Goal: Check status

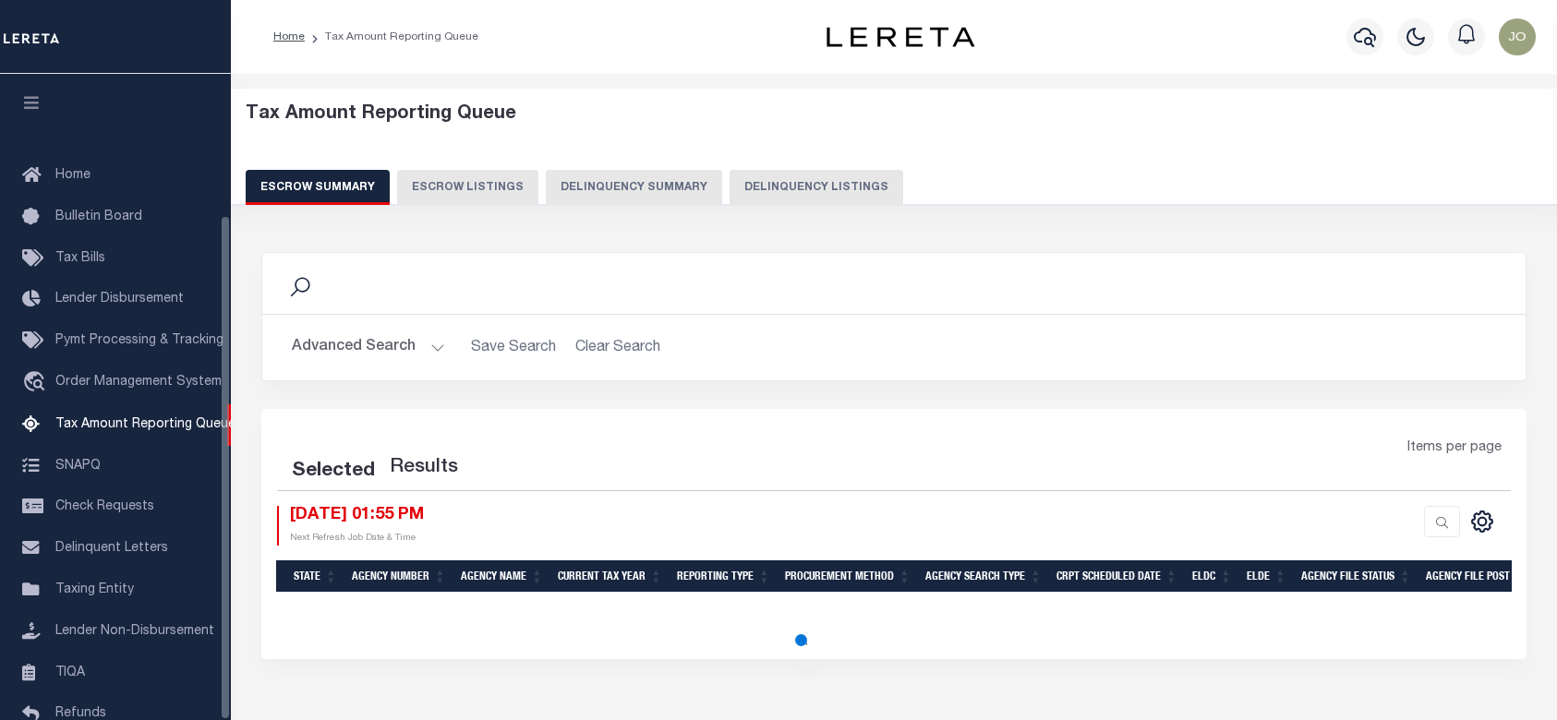
select select "100"
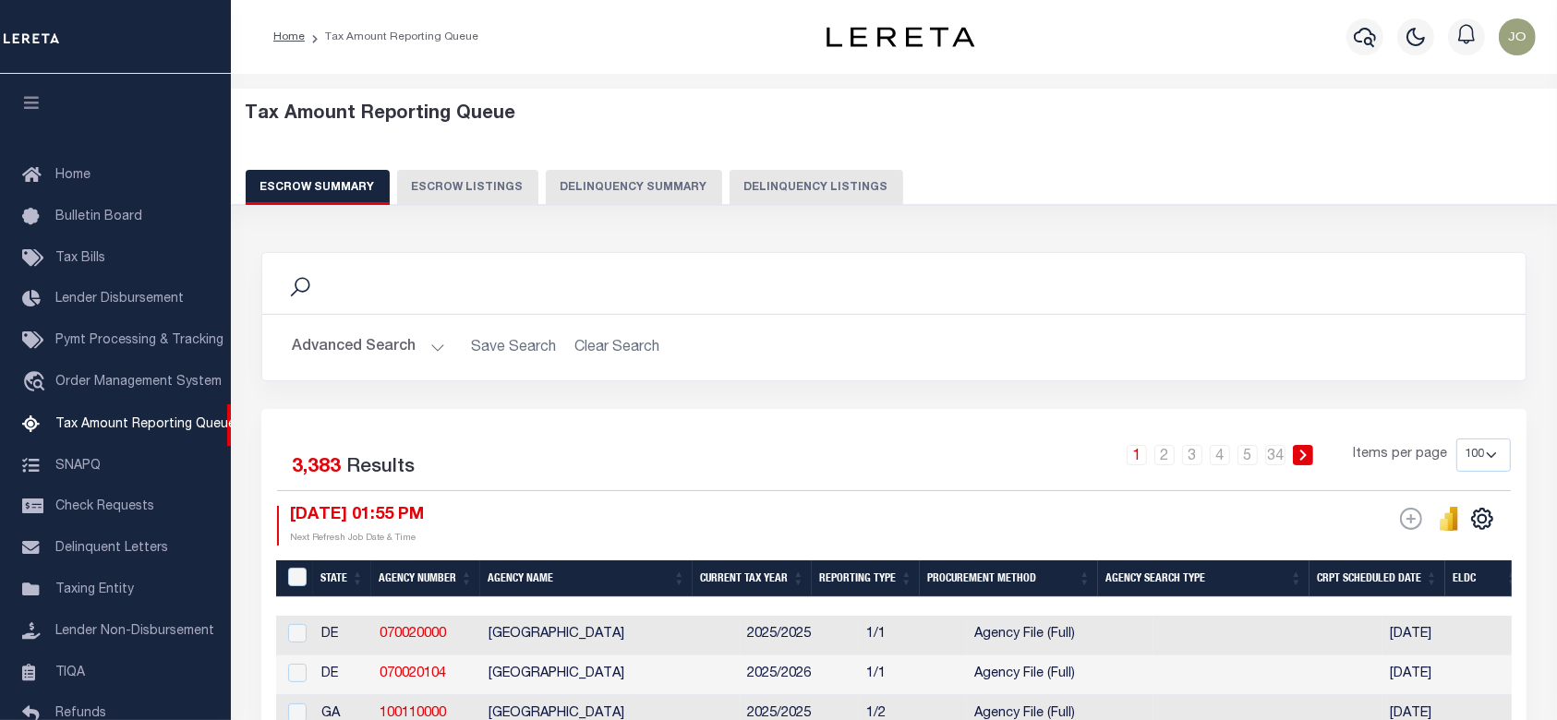
scroll to position [180, 0]
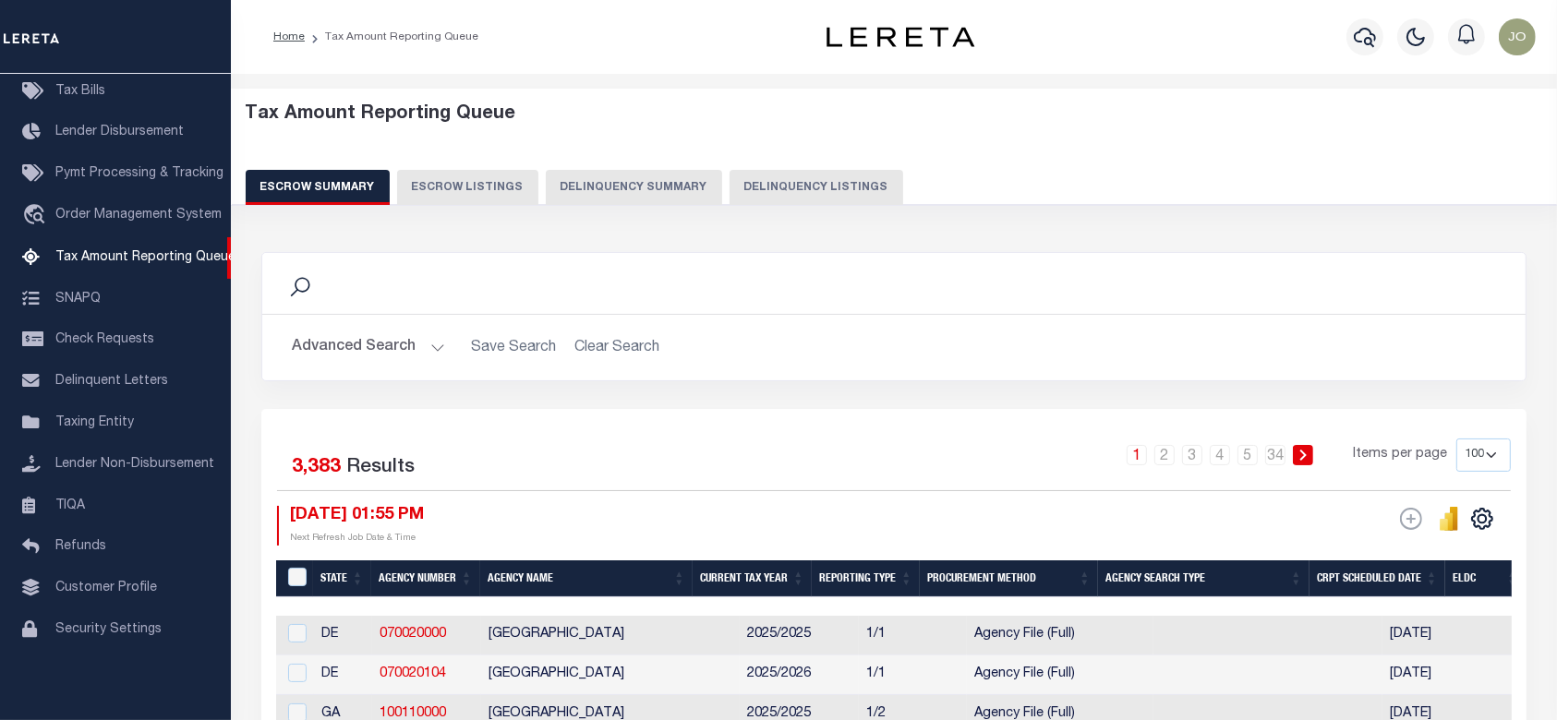
click at [651, 168] on div "Tax Amount Reporting Queue Escrow Summary Escrow Listings Delinquency Summary" at bounding box center [894, 154] width 1297 height 102
click at [650, 181] on button "Delinquency Summary" at bounding box center [634, 187] width 176 height 35
select select
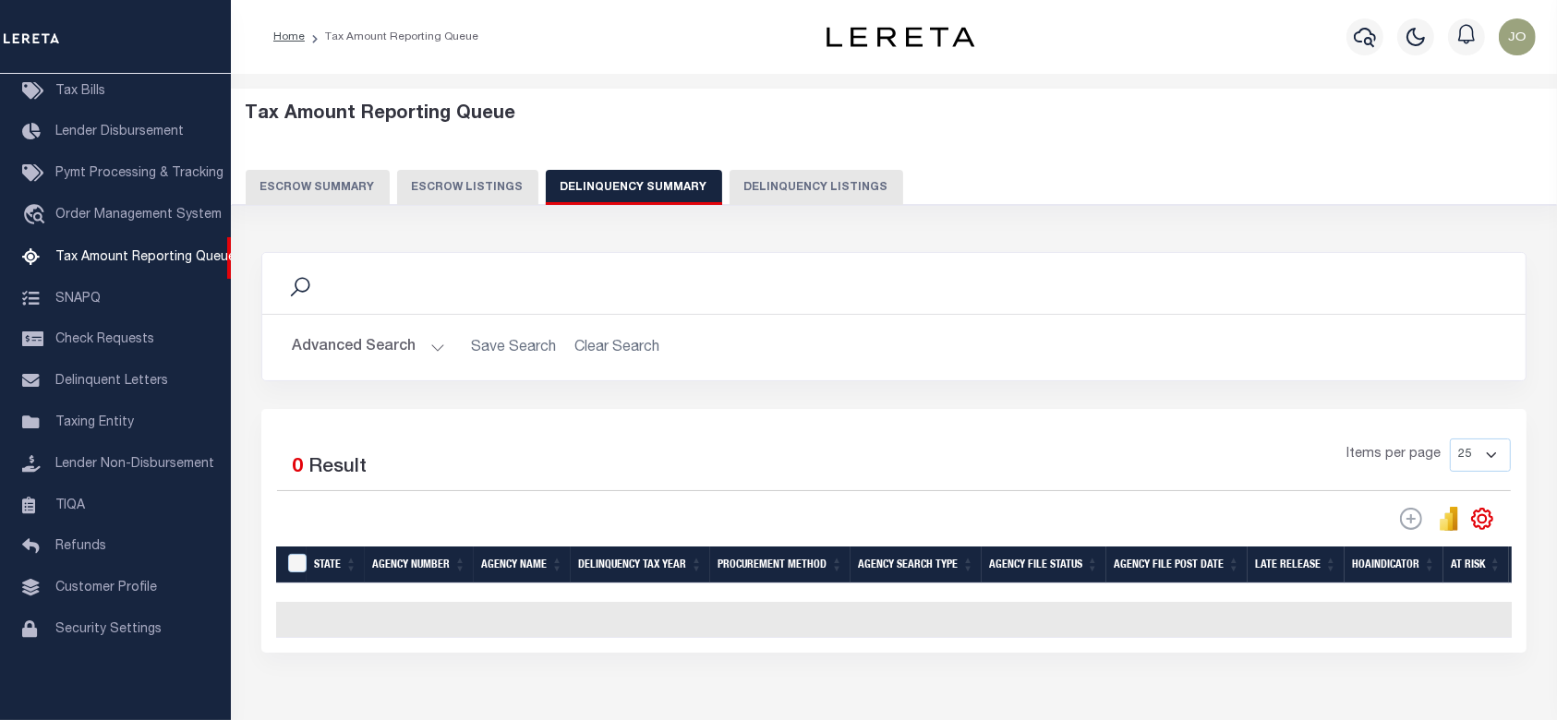
click at [420, 351] on button "Advanced Search" at bounding box center [368, 348] width 153 height 36
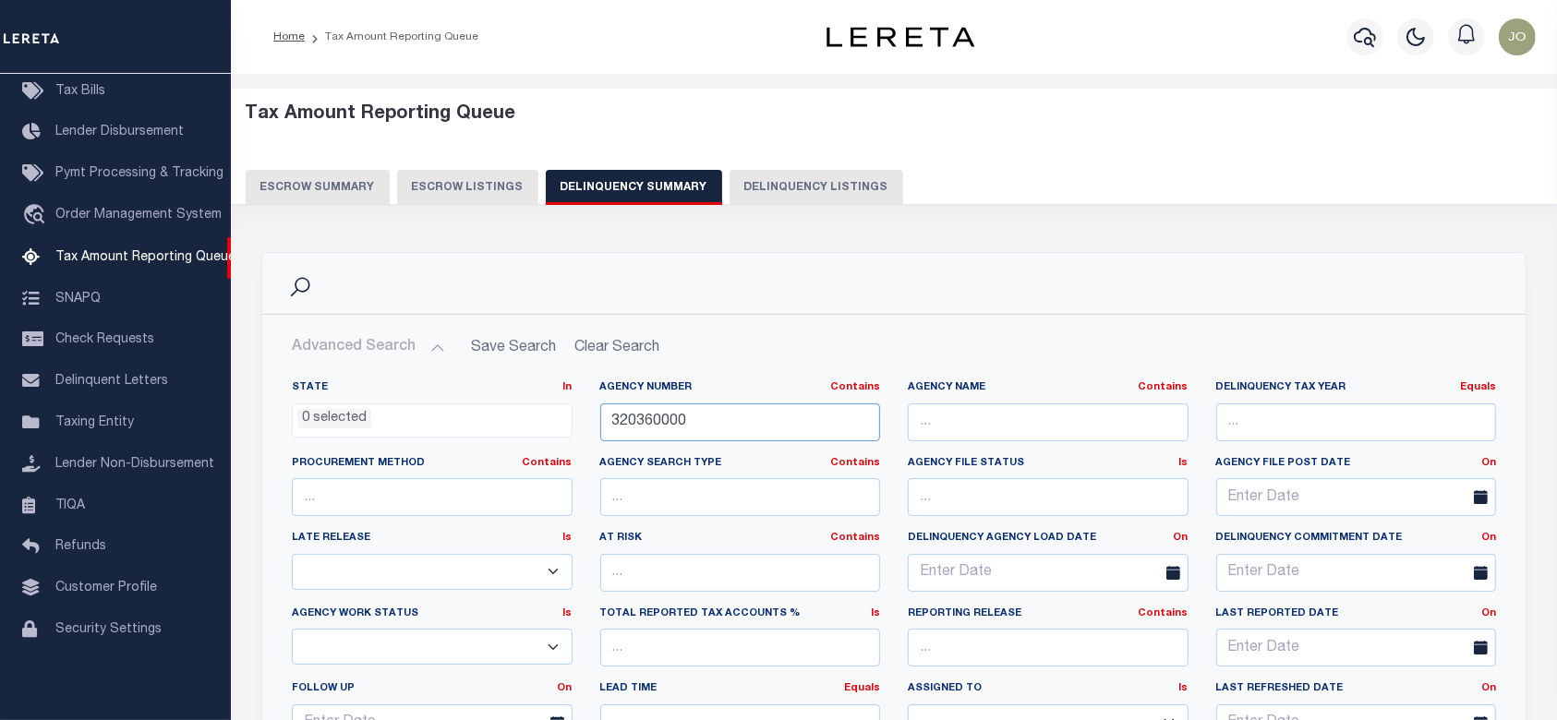
click at [802, 430] on input "320360000" at bounding box center [740, 422] width 281 height 38
click at [802, 429] on input "320360000" at bounding box center [740, 422] width 281 height 38
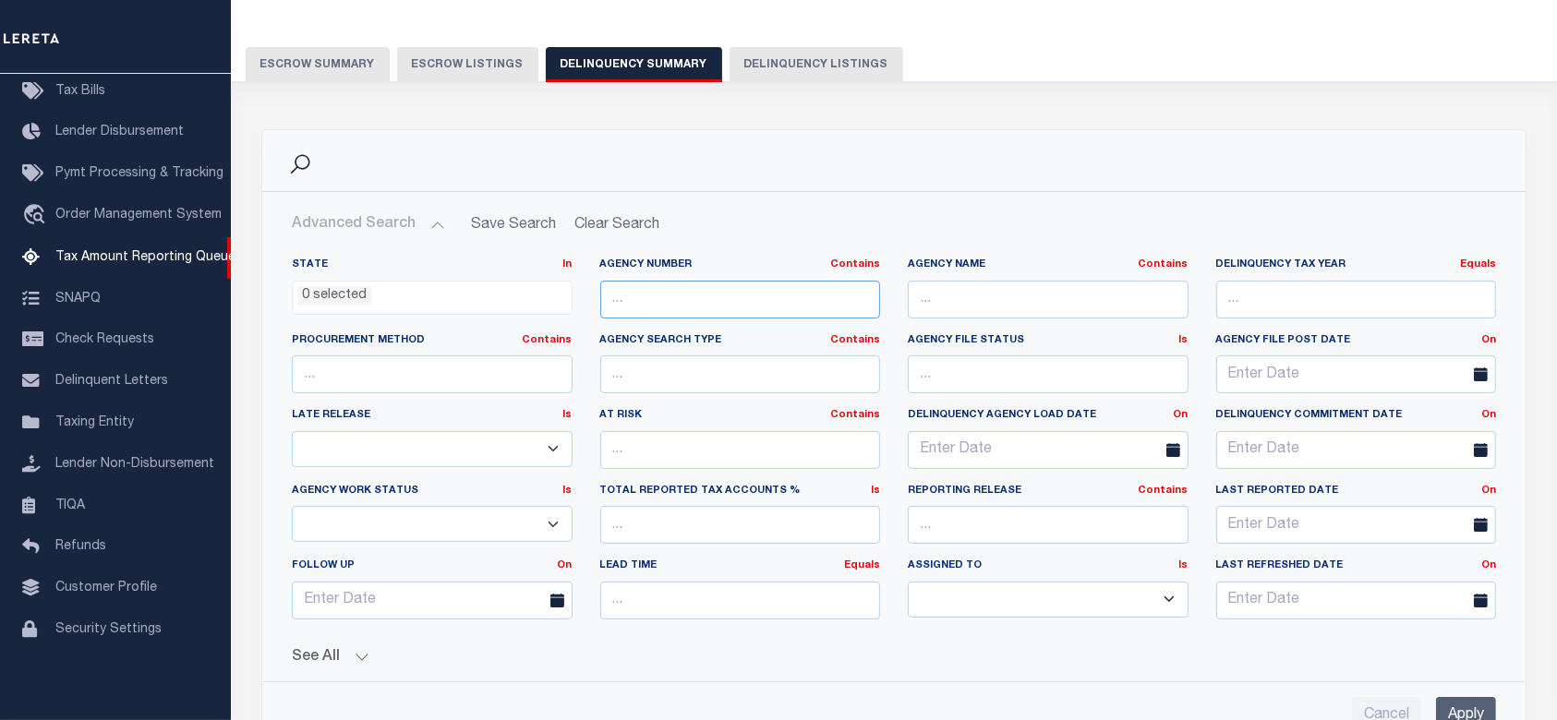
scroll to position [492, 0]
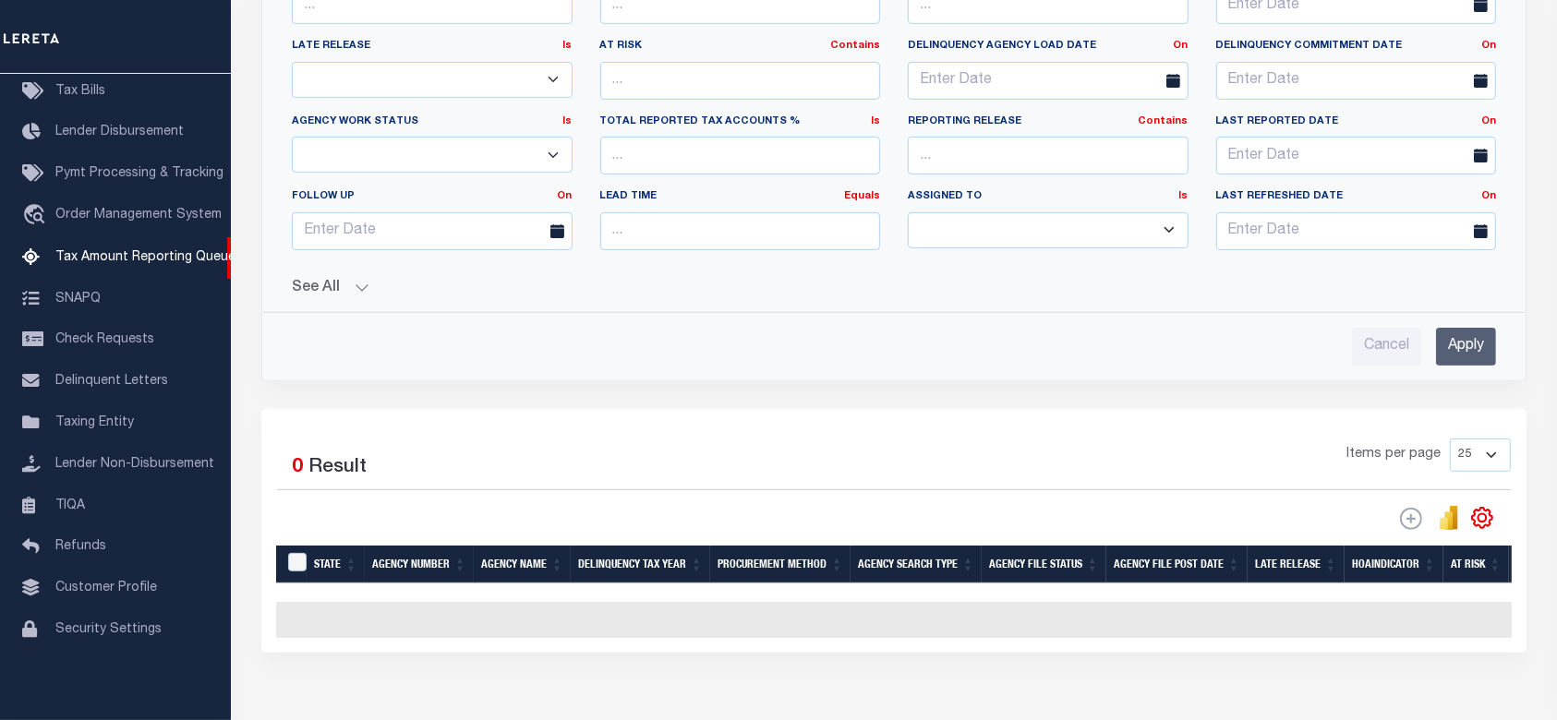
click at [353, 295] on div "State In In AK AL AR AZ CA CO CT DC DE FL GA GU HI IA ID IL IN KS KY LA MA MD M…" at bounding box center [894, 120] width 1234 height 492
click at [352, 289] on button "See All" at bounding box center [894, 289] width 1204 height 18
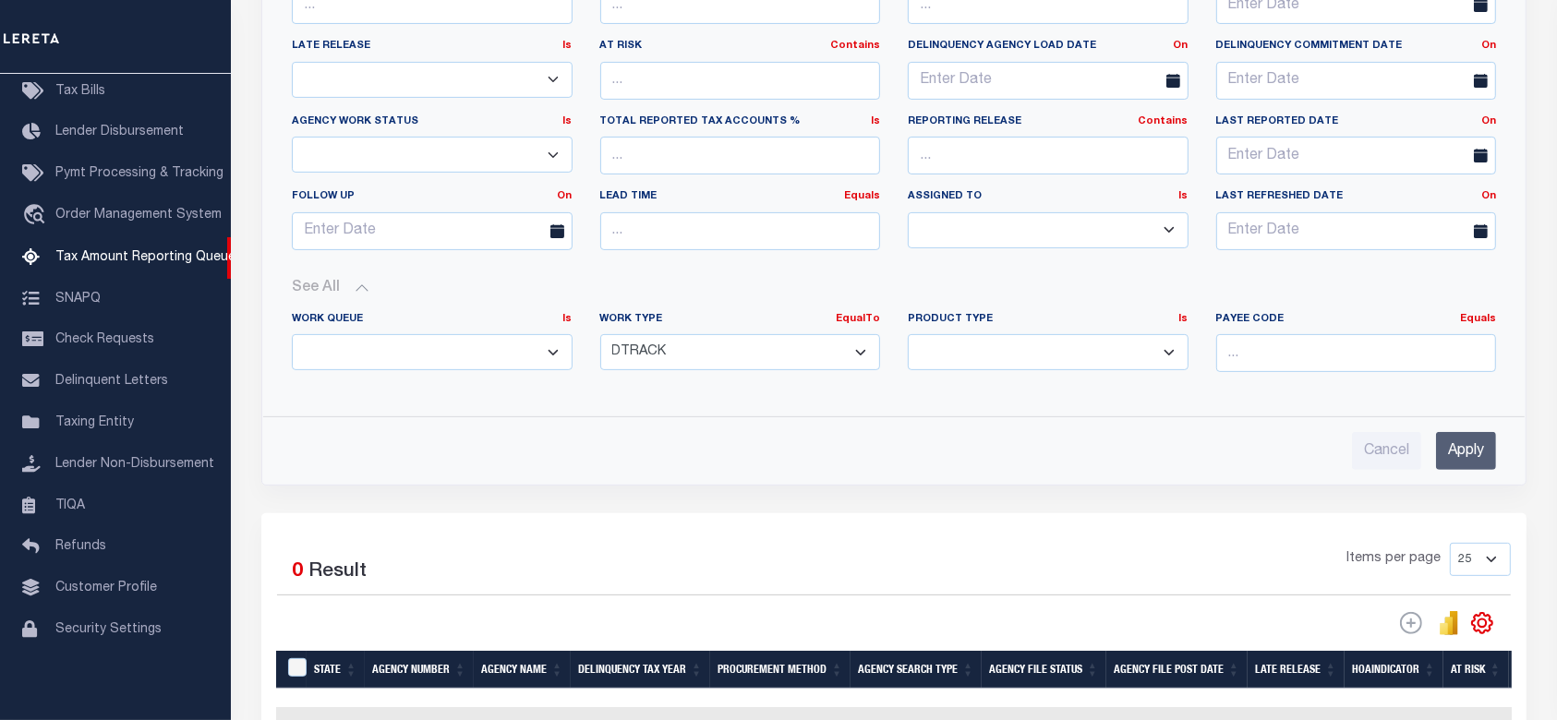
click at [838, 358] on select "Annual Delinquency Back Search Payment Status Check DTRACK" at bounding box center [740, 352] width 281 height 36
select select "AnnualDelinquency"
click at [600, 334] on select "Annual Delinquency Back Search Payment Status Check DTRACK" at bounding box center [740, 352] width 281 height 36
click at [1470, 461] on input "Apply" at bounding box center [1466, 451] width 60 height 38
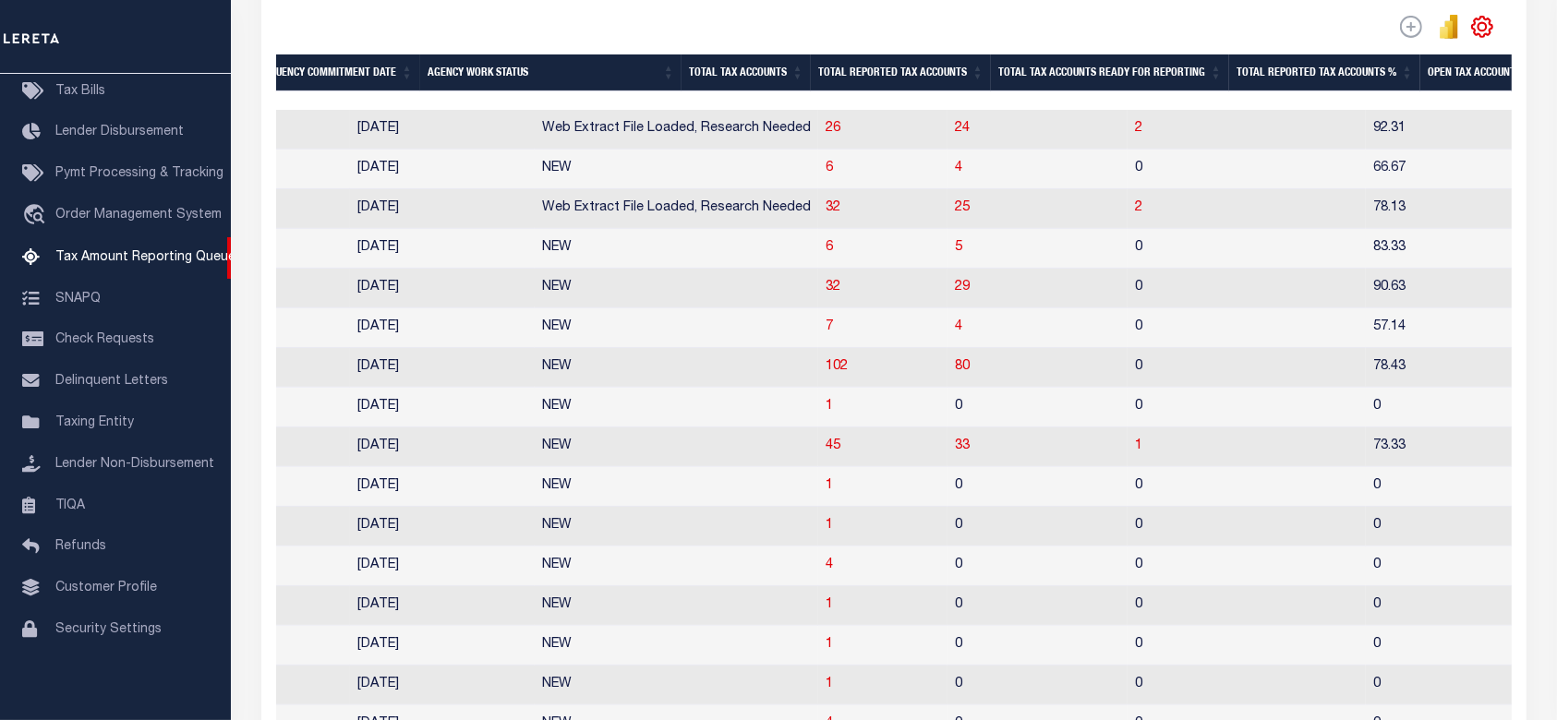
scroll to position [0, 1658]
click at [825, 413] on span "1" at bounding box center [828, 406] width 7 height 13
select select "100"
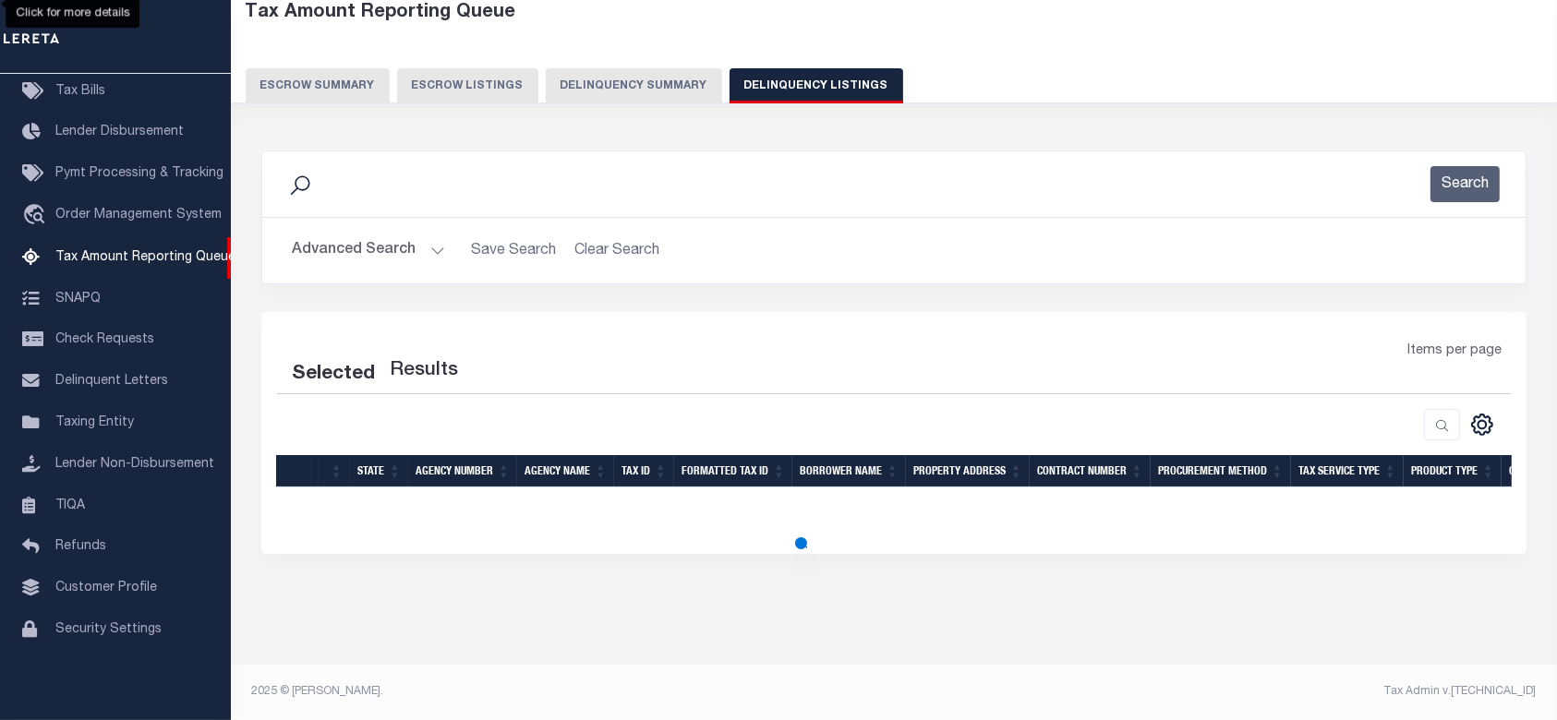
scroll to position [100, 0]
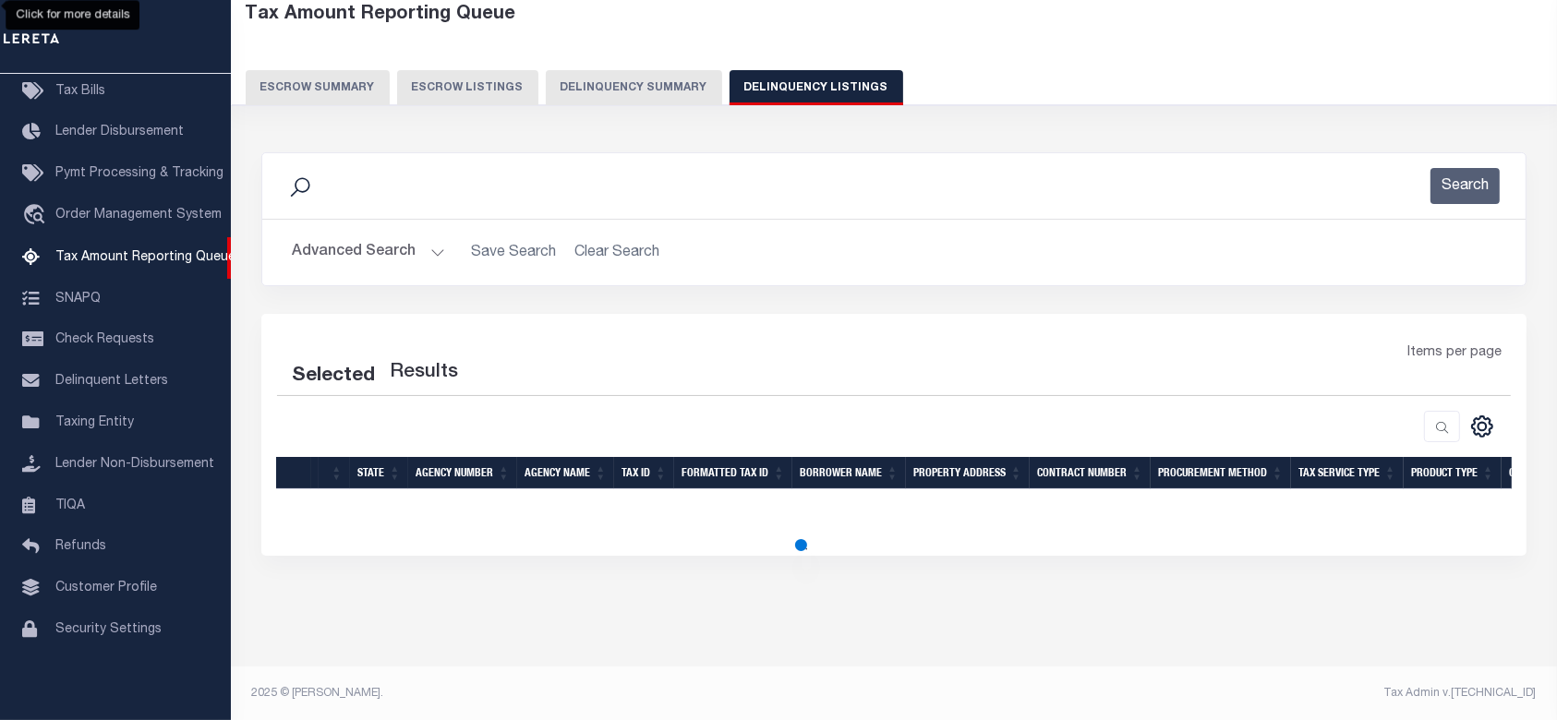
select select "100"
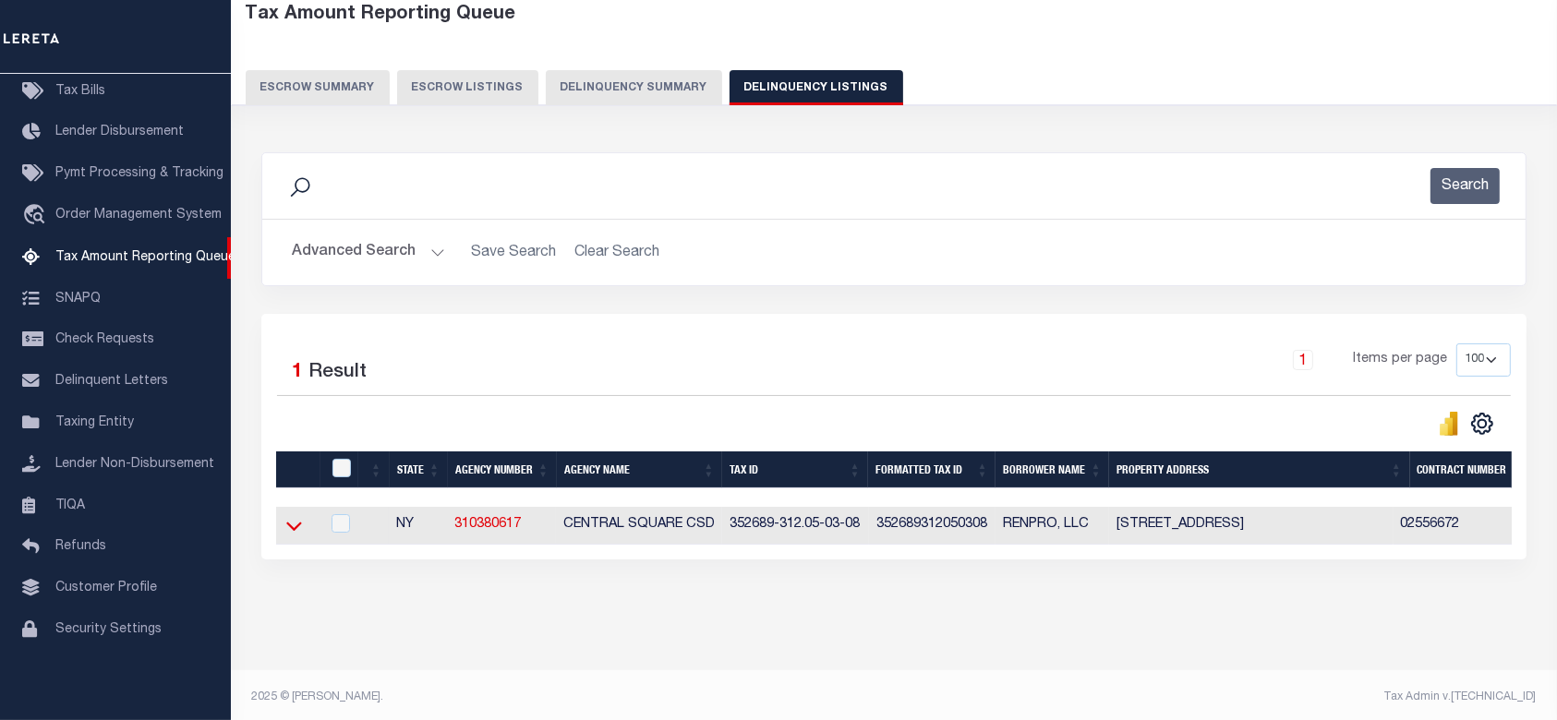
click at [295, 532] on icon at bounding box center [294, 527] width 16 height 9
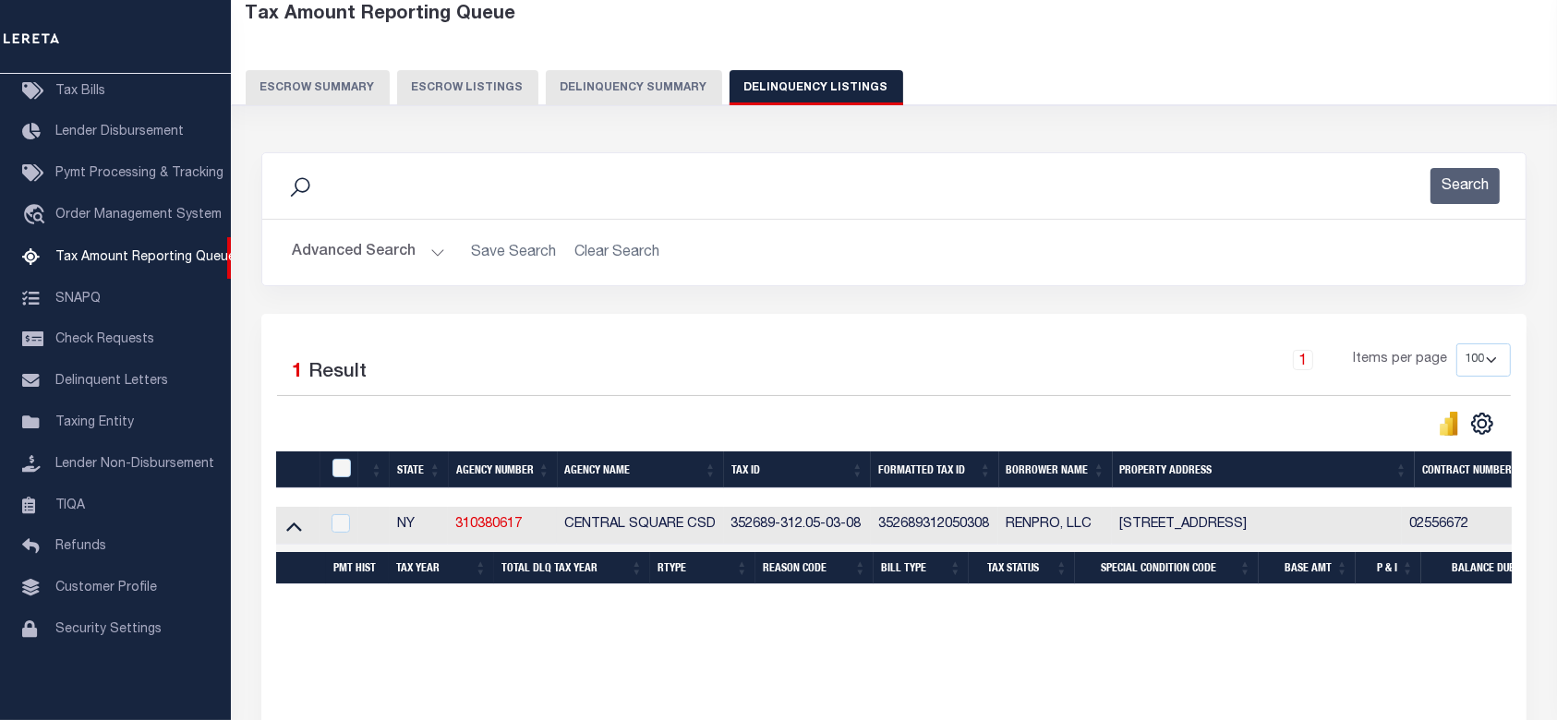
scroll to position [223, 0]
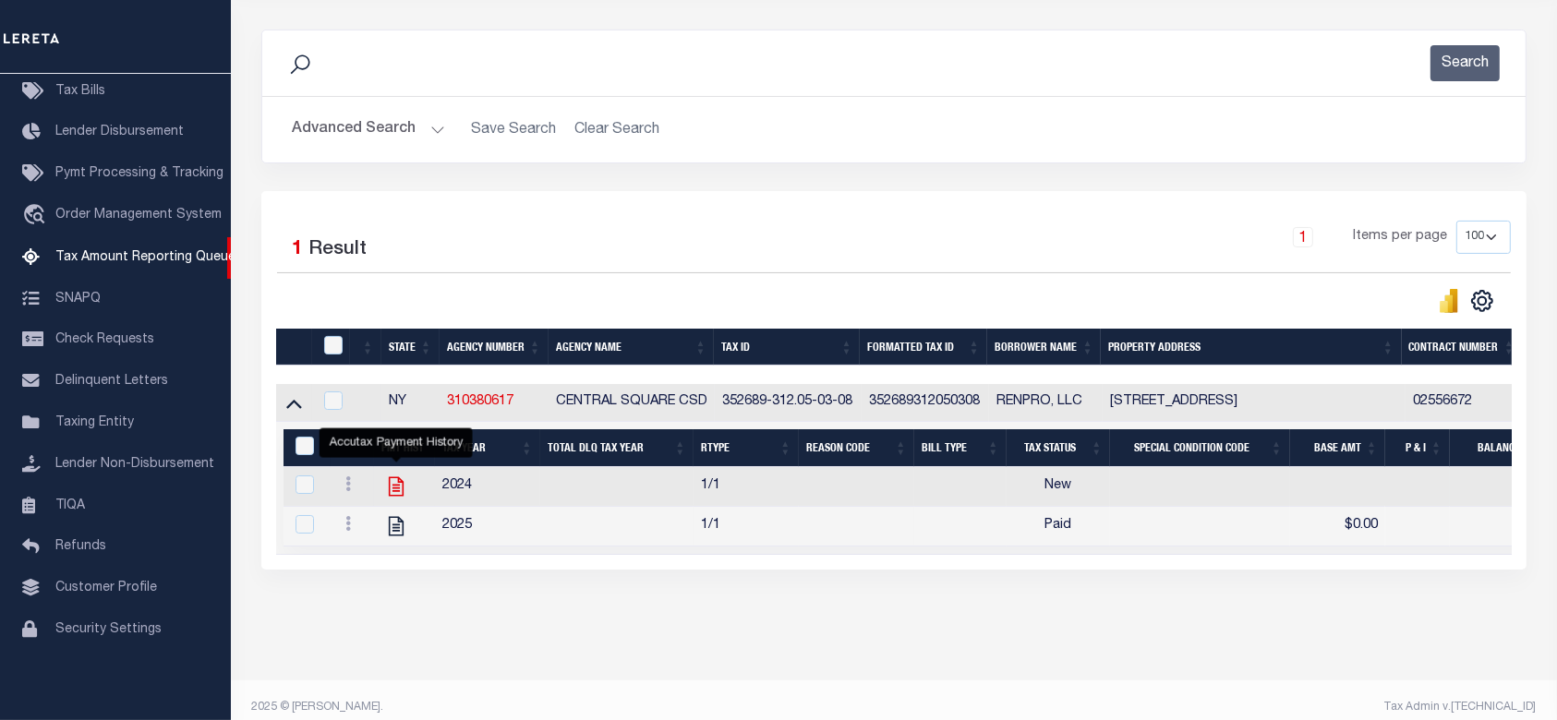
click at [387, 495] on icon "" at bounding box center [396, 487] width 24 height 24
checkbox input "true"
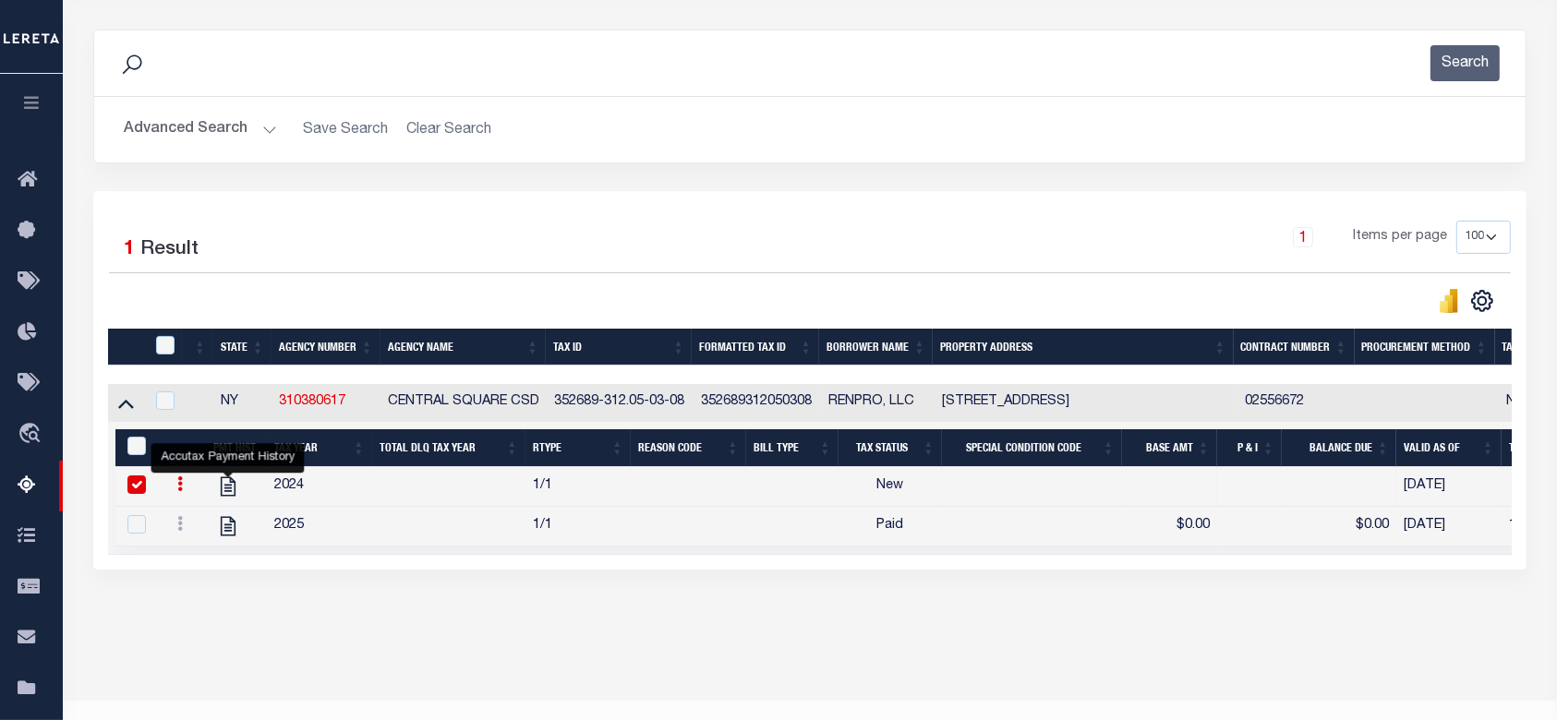
scroll to position [100, 0]
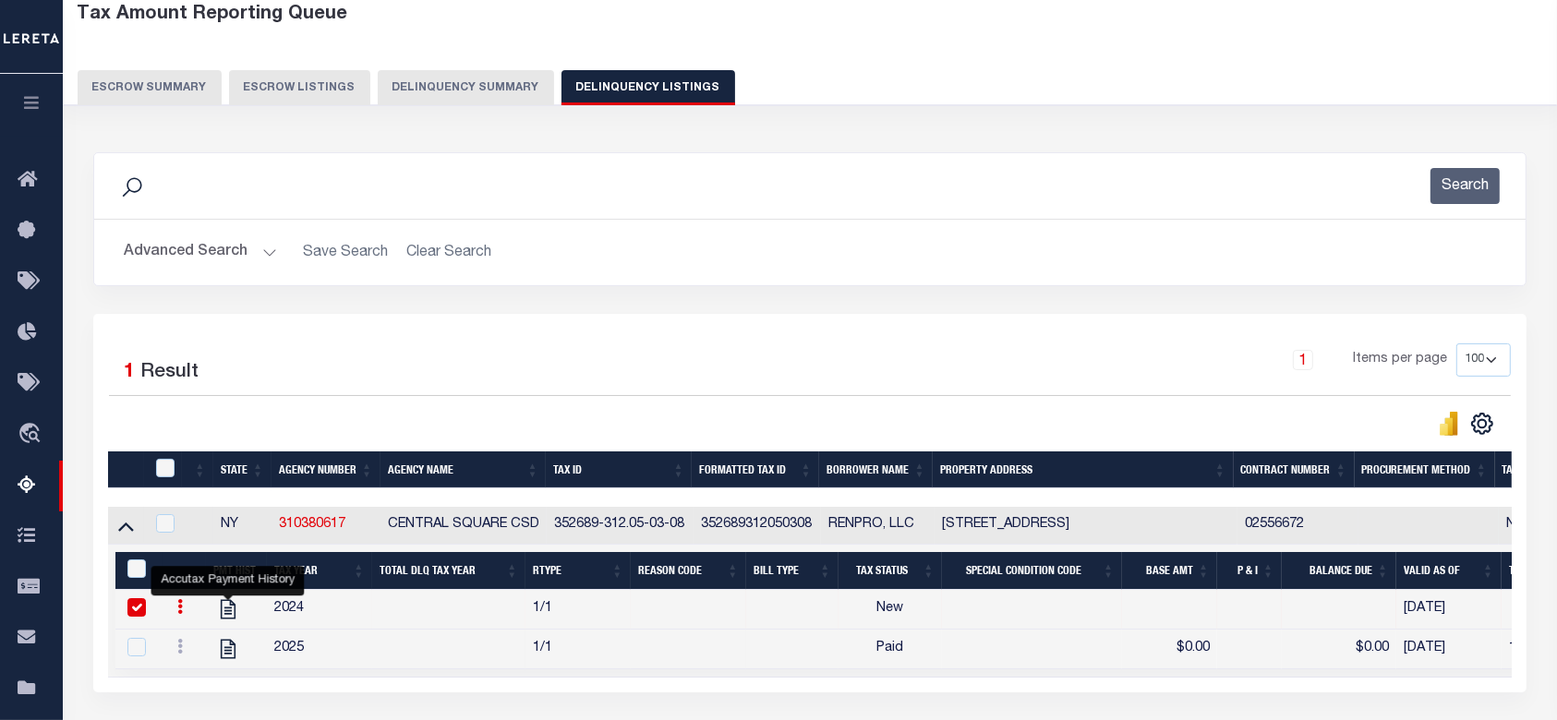
click at [439, 108] on div "Tax Amount Reporting Queue Escrow Summary Escrow Listings Delinquency Summary" at bounding box center [810, 61] width 1530 height 145
click at [449, 92] on button "Delinquency Summary" at bounding box center [466, 87] width 176 height 35
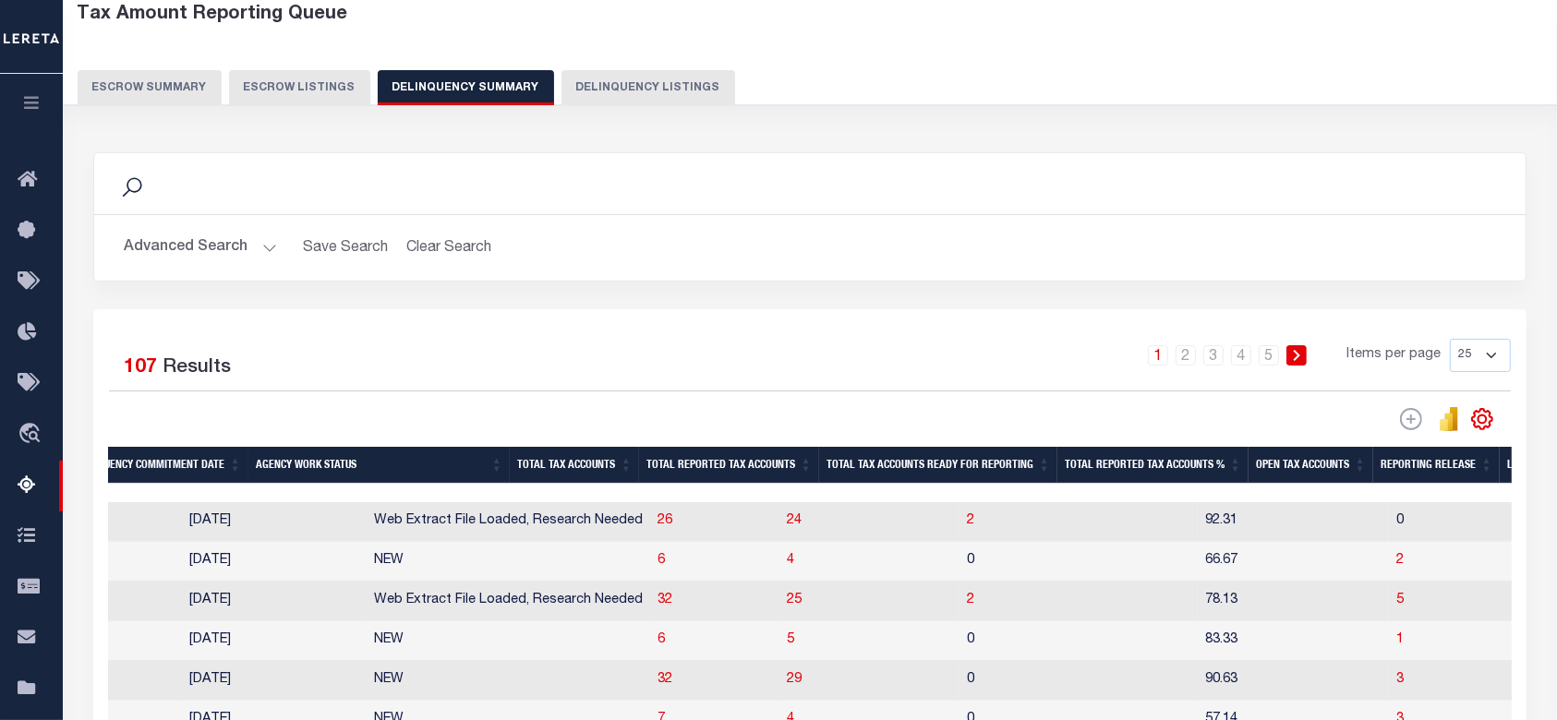
scroll to position [346, 0]
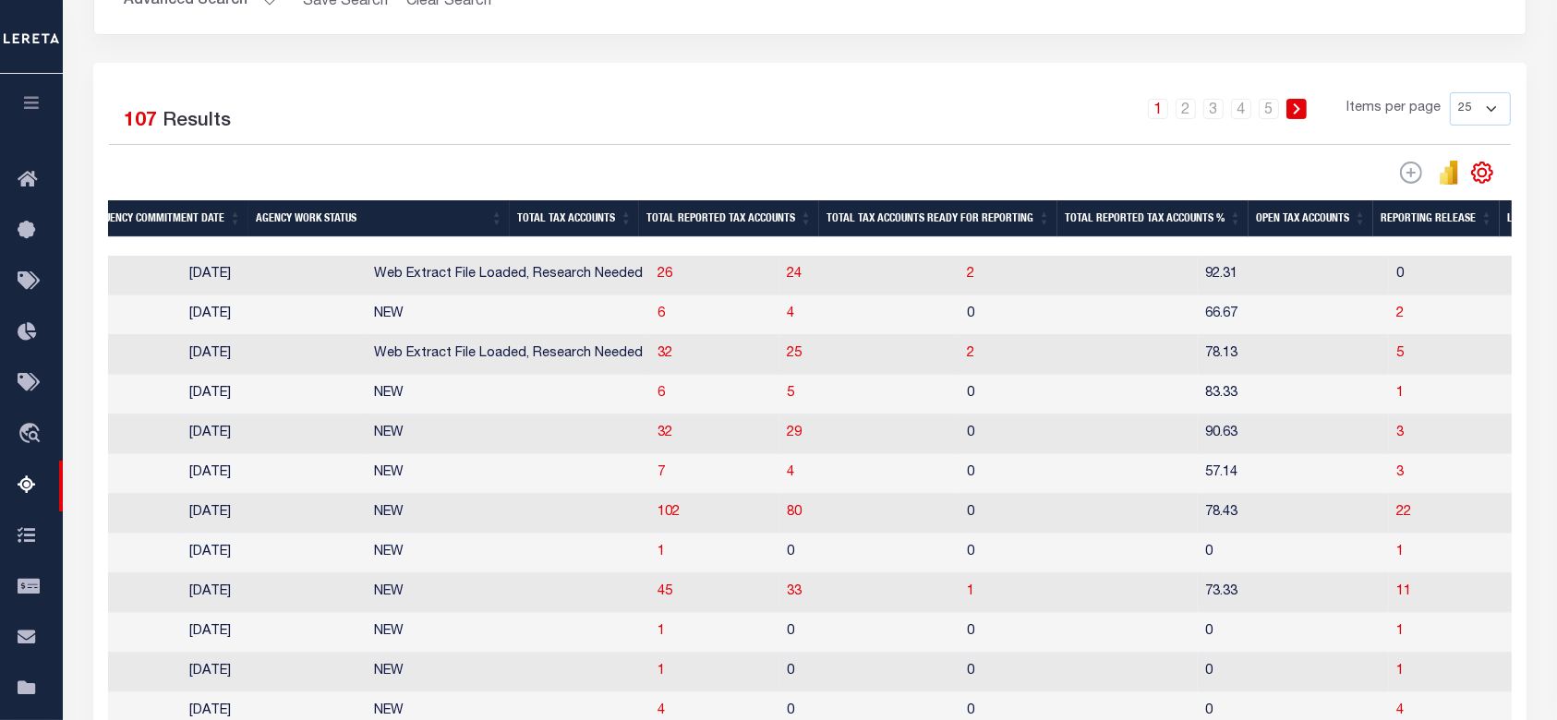
drag, startPoint x: 849, startPoint y: 246, endPoint x: 534, endPoint y: 247, distance: 315.8
click at [534, 247] on div at bounding box center [725, 246] width 1235 height 18
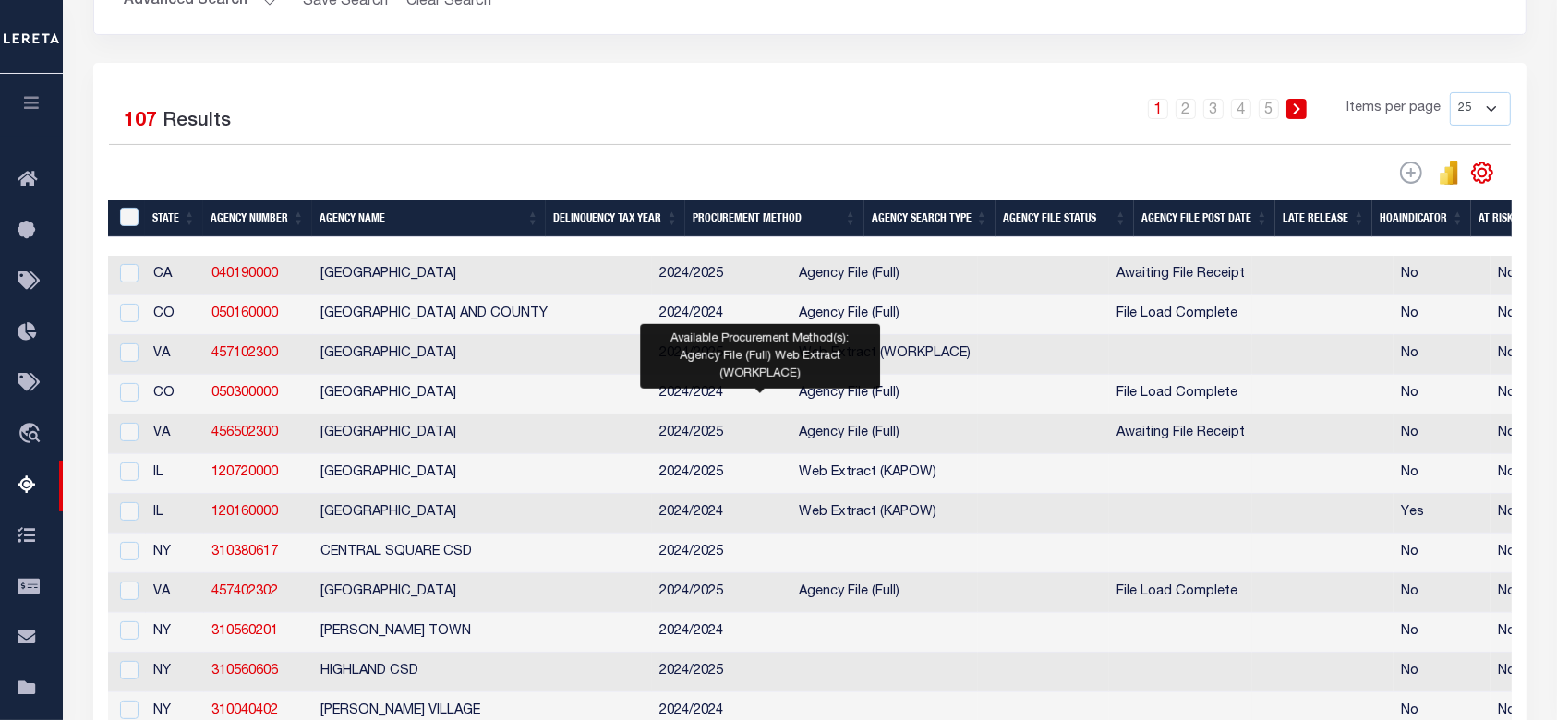
scroll to position [0, 0]
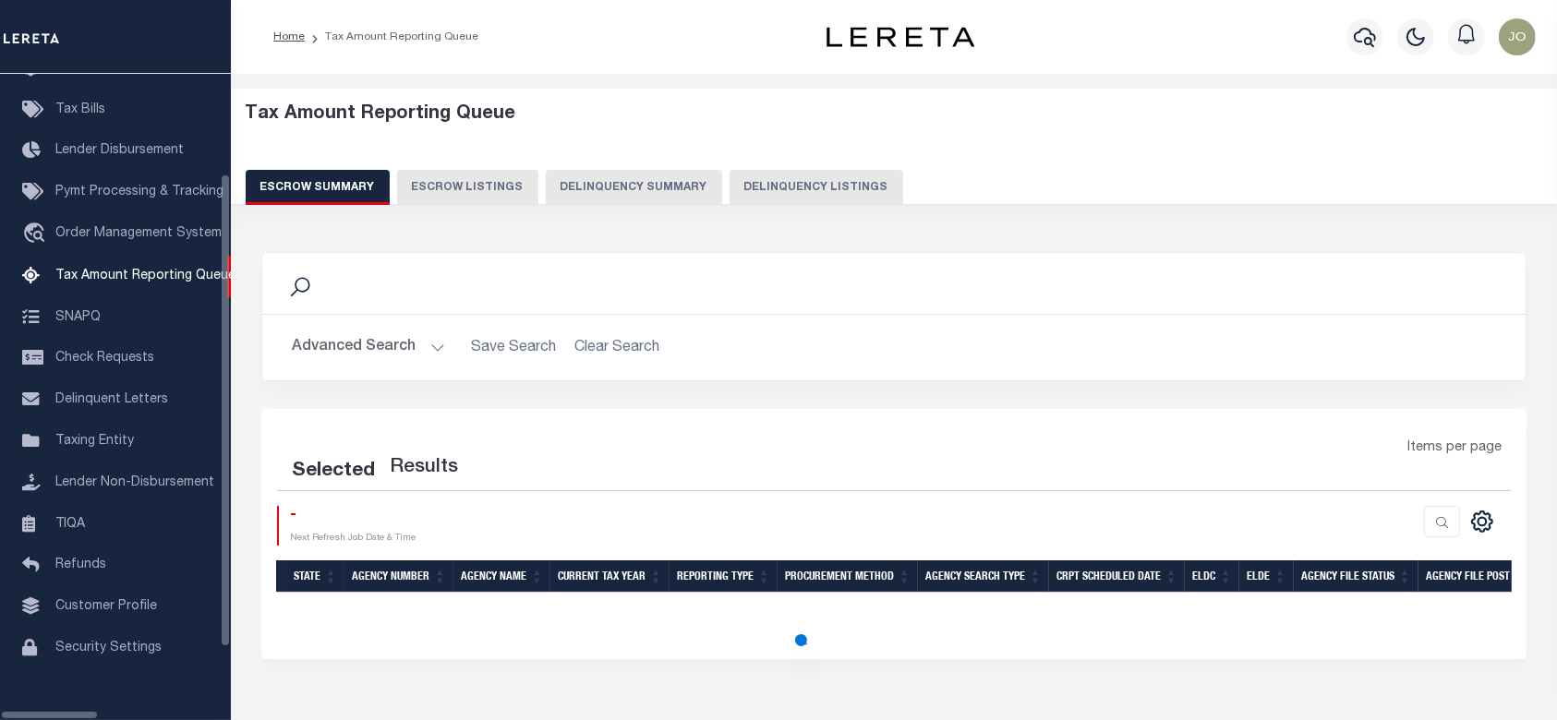
scroll to position [162, 0]
click at [569, 187] on button "Delinquency Summary" at bounding box center [634, 187] width 176 height 35
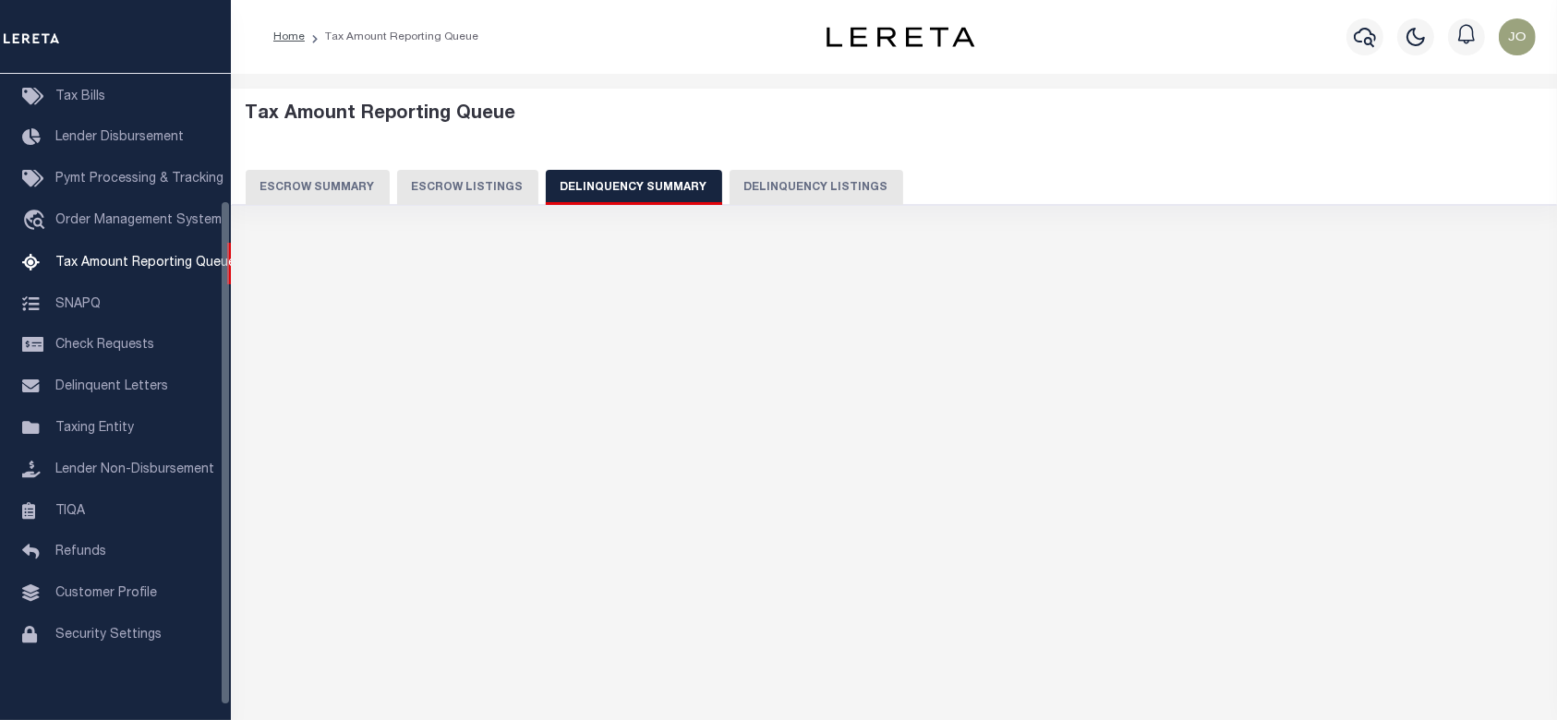
click at [569, 187] on button "Delinquency Summary" at bounding box center [634, 187] width 176 height 35
